Goal: Information Seeking & Learning: Learn about a topic

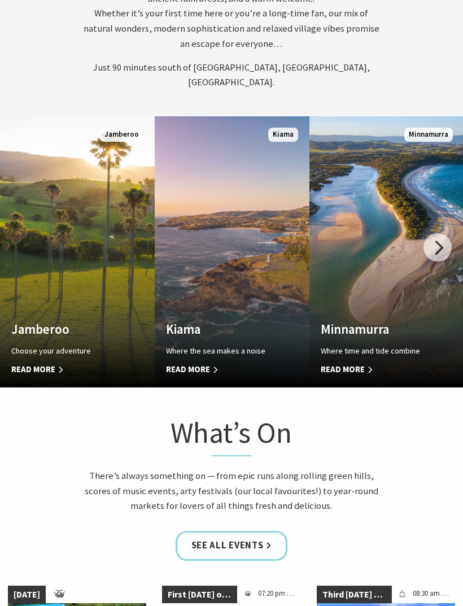
scroll to position [765, 0]
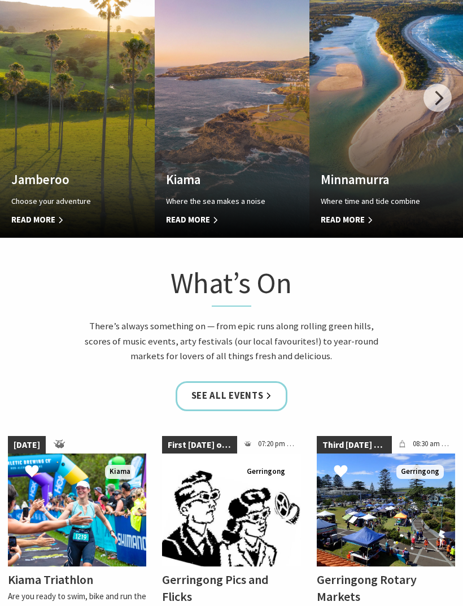
click at [255, 412] on link "See all Events" at bounding box center [232, 397] width 112 height 30
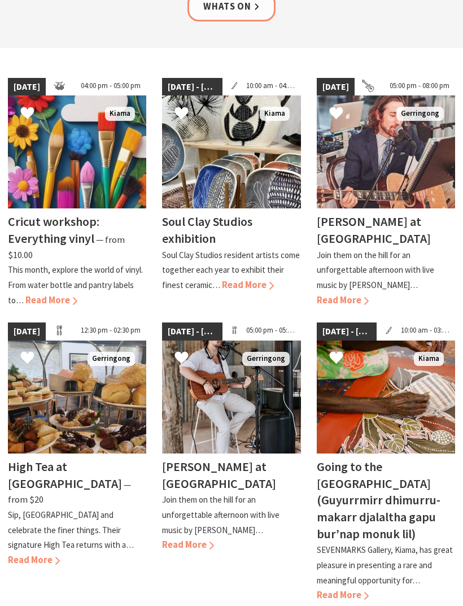
scroll to position [246, 0]
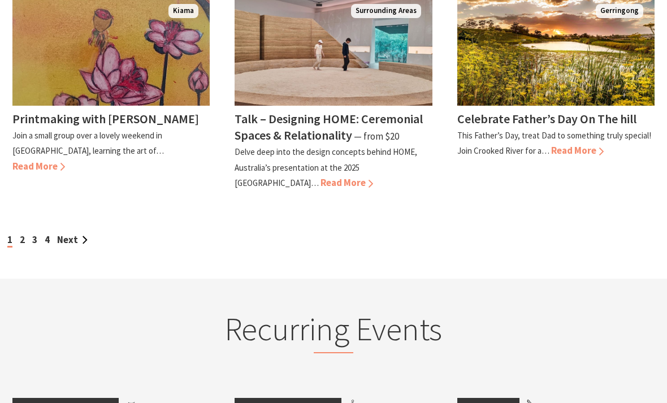
scroll to position [1100, 0]
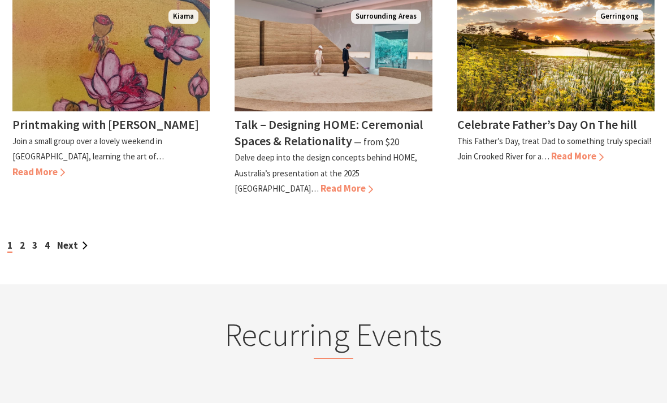
click at [37, 239] on link "3" at bounding box center [34, 245] width 5 height 12
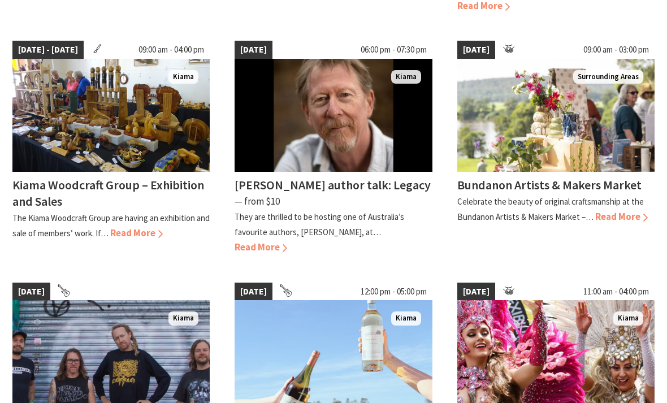
scroll to position [810, 0]
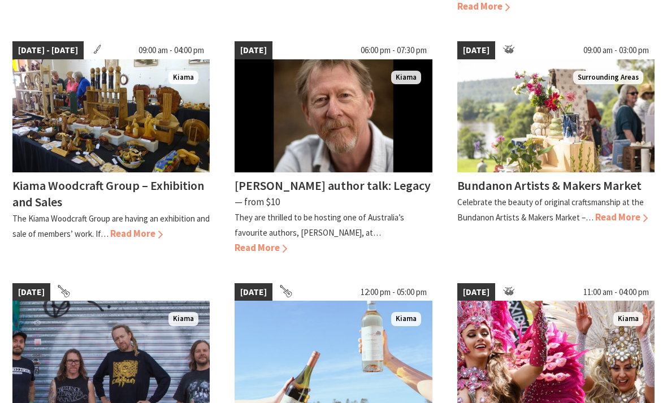
click at [617, 211] on span "Read More" at bounding box center [621, 217] width 53 height 12
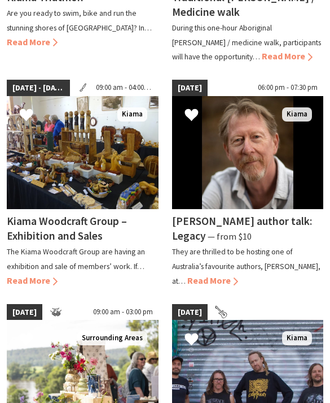
scroll to position [898, 0]
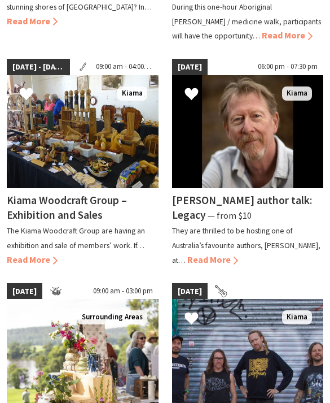
click at [86, 211] on h4 "Kiama Woodcraft Group – Exhibition and Sales" at bounding box center [67, 208] width 120 height 28
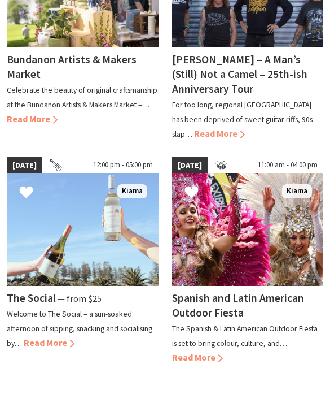
scroll to position [1266, 0]
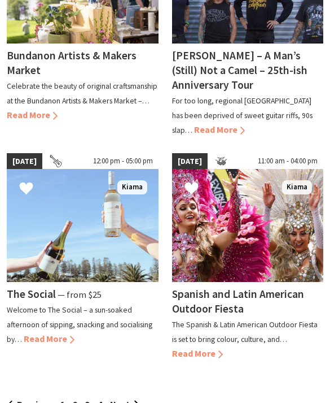
click at [63, 333] on span "Read More" at bounding box center [49, 338] width 51 height 11
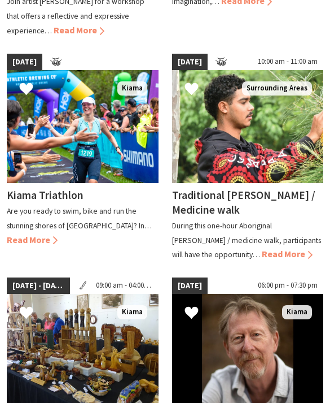
scroll to position [678, 0]
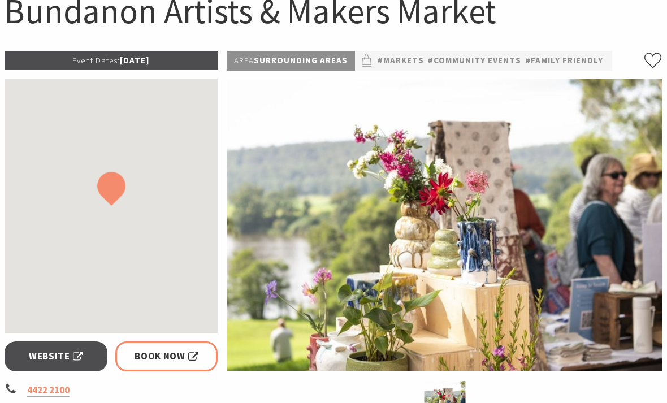
scroll to position [130, 0]
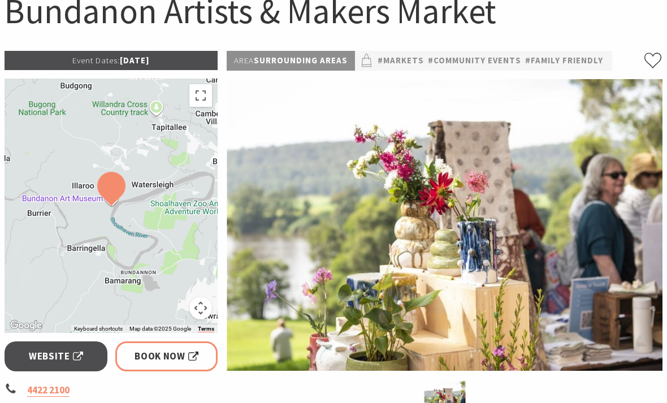
click at [202, 306] on button "Map camera controls" at bounding box center [200, 308] width 23 height 23
click at [175, 309] on button "Zoom out" at bounding box center [172, 308] width 23 height 23
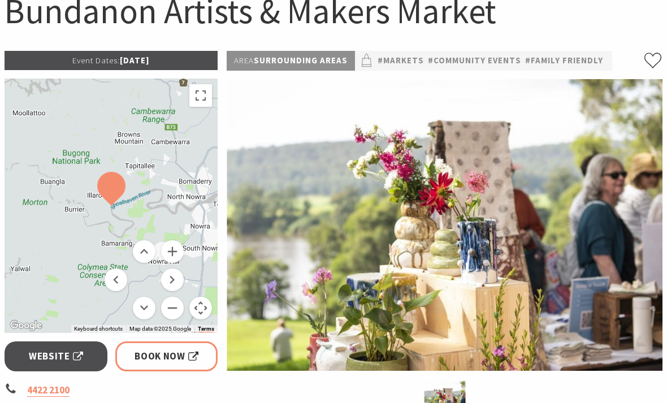
click at [172, 301] on button "Zoom out" at bounding box center [172, 308] width 23 height 23
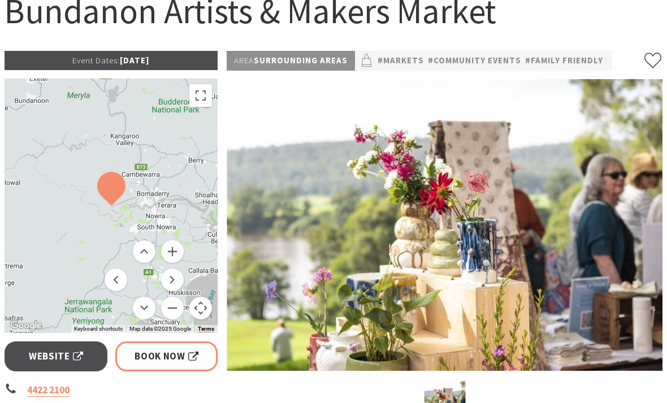
click at [175, 307] on button "Zoom out" at bounding box center [172, 308] width 23 height 23
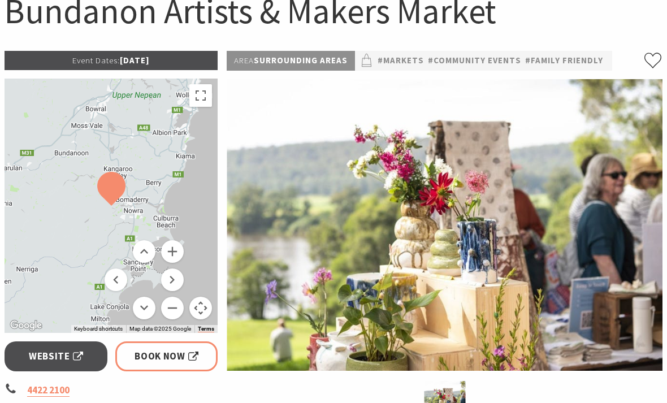
click at [177, 254] on button "Zoom in" at bounding box center [172, 251] width 23 height 23
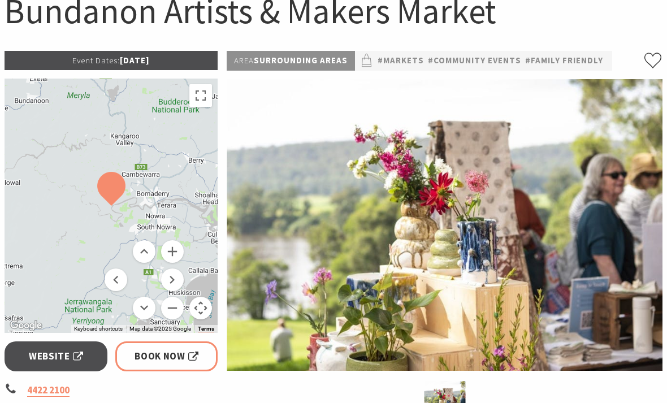
click at [179, 254] on button "Zoom in" at bounding box center [172, 251] width 23 height 23
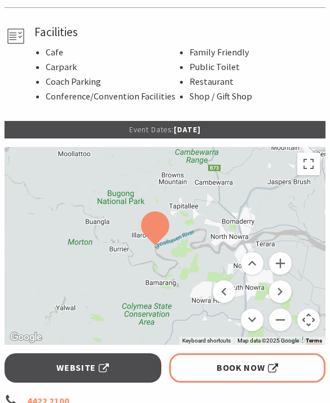
scroll to position [616, 0]
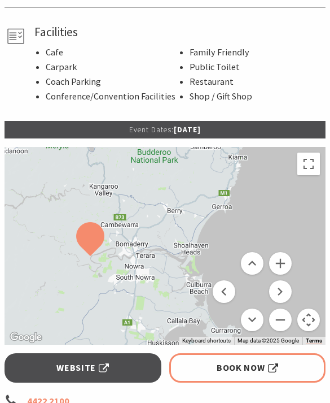
click at [306, 160] on button "Toggle fullscreen view" at bounding box center [309, 164] width 23 height 23
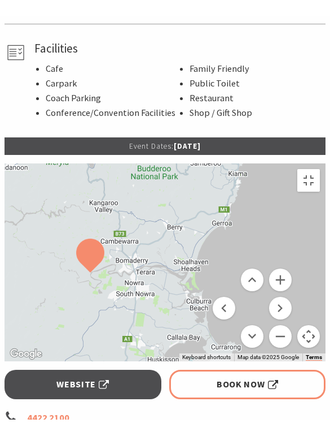
scroll to position [14, 0]
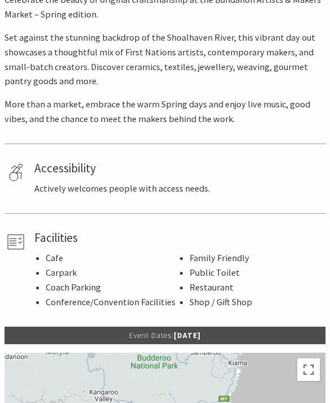
click at [129, 169] on div "Accessibility Actively welcomes people with access needs." at bounding box center [178, 178] width 288 height 35
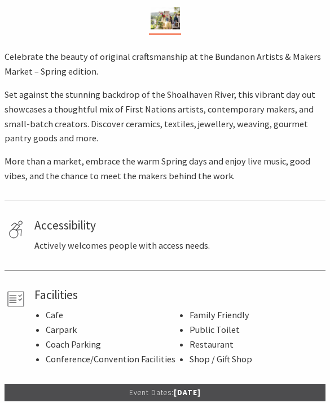
scroll to position [324, 0]
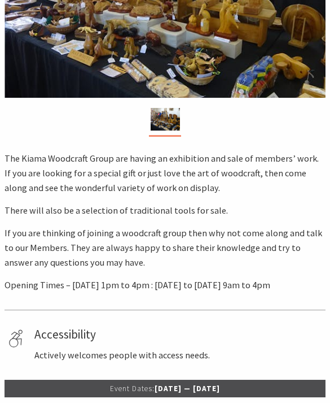
scroll to position [276, 0]
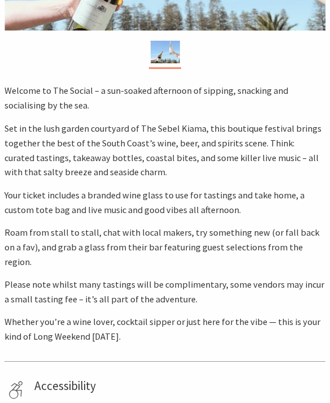
scroll to position [319, 0]
